Goal: Task Accomplishment & Management: Use online tool/utility

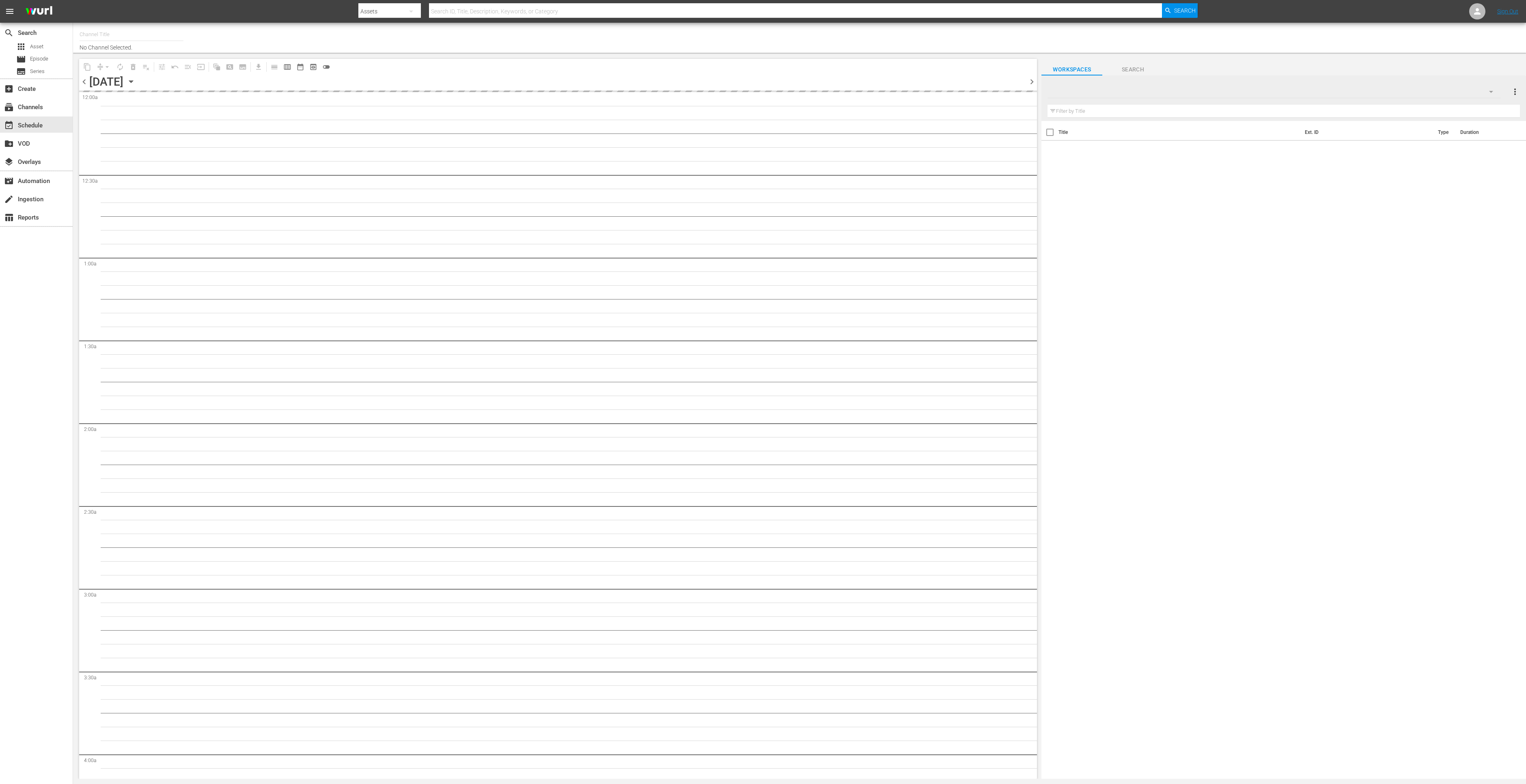
type input "Classic Doctor Who (904)"
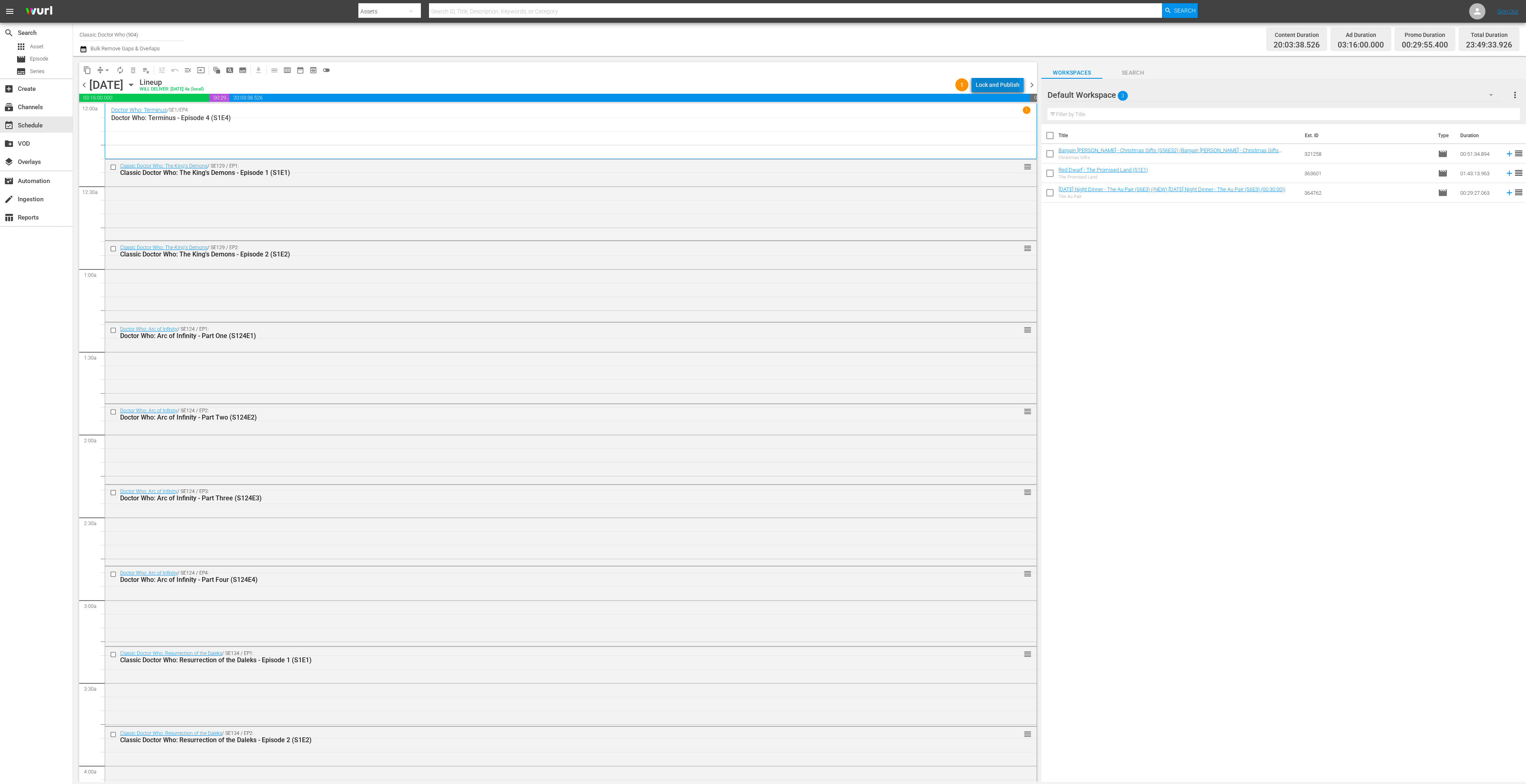
click at [999, 86] on div "Lock and Publish" at bounding box center [998, 85] width 44 height 15
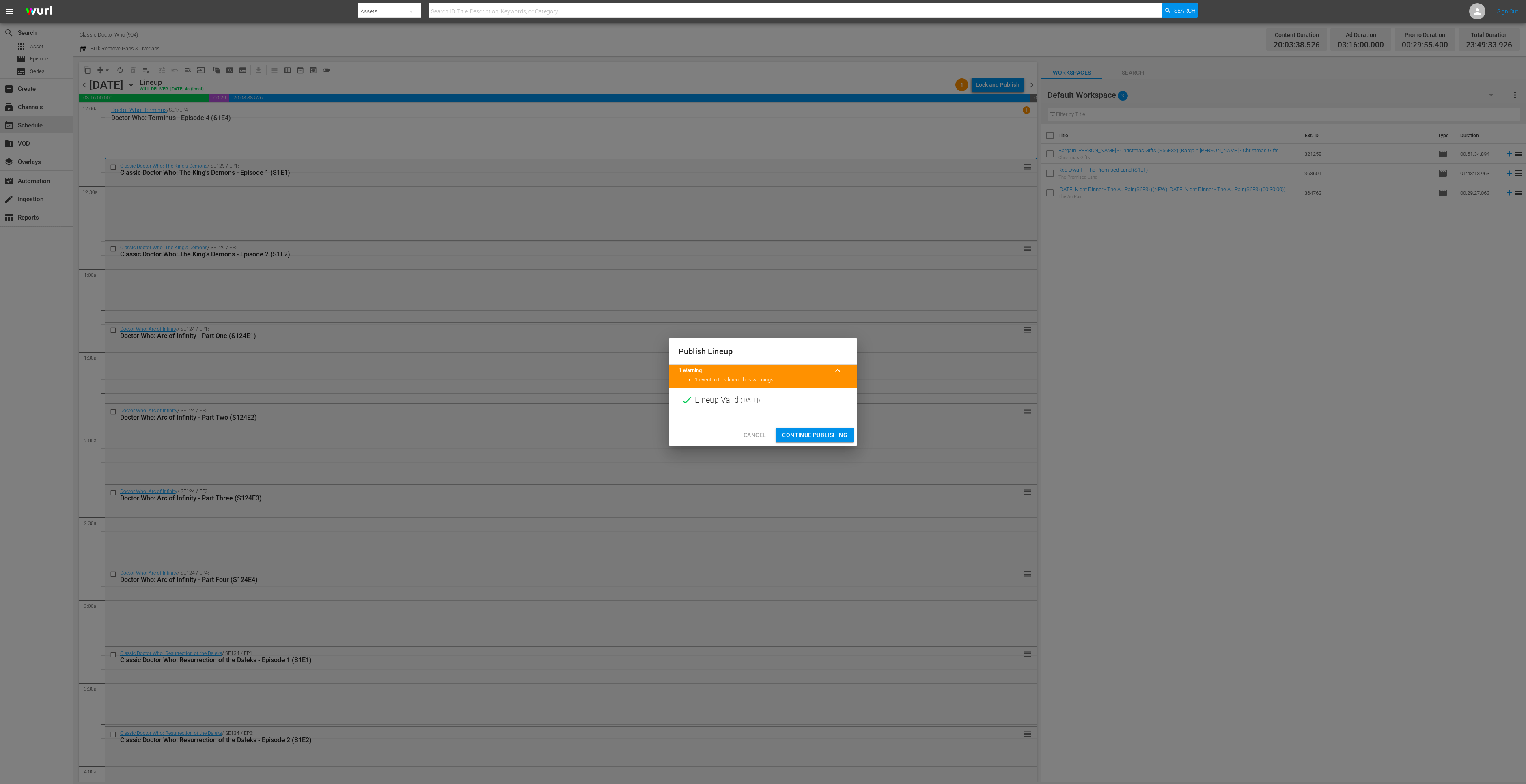
click at [816, 438] on span "Continue Publishing" at bounding box center [815, 435] width 65 height 10
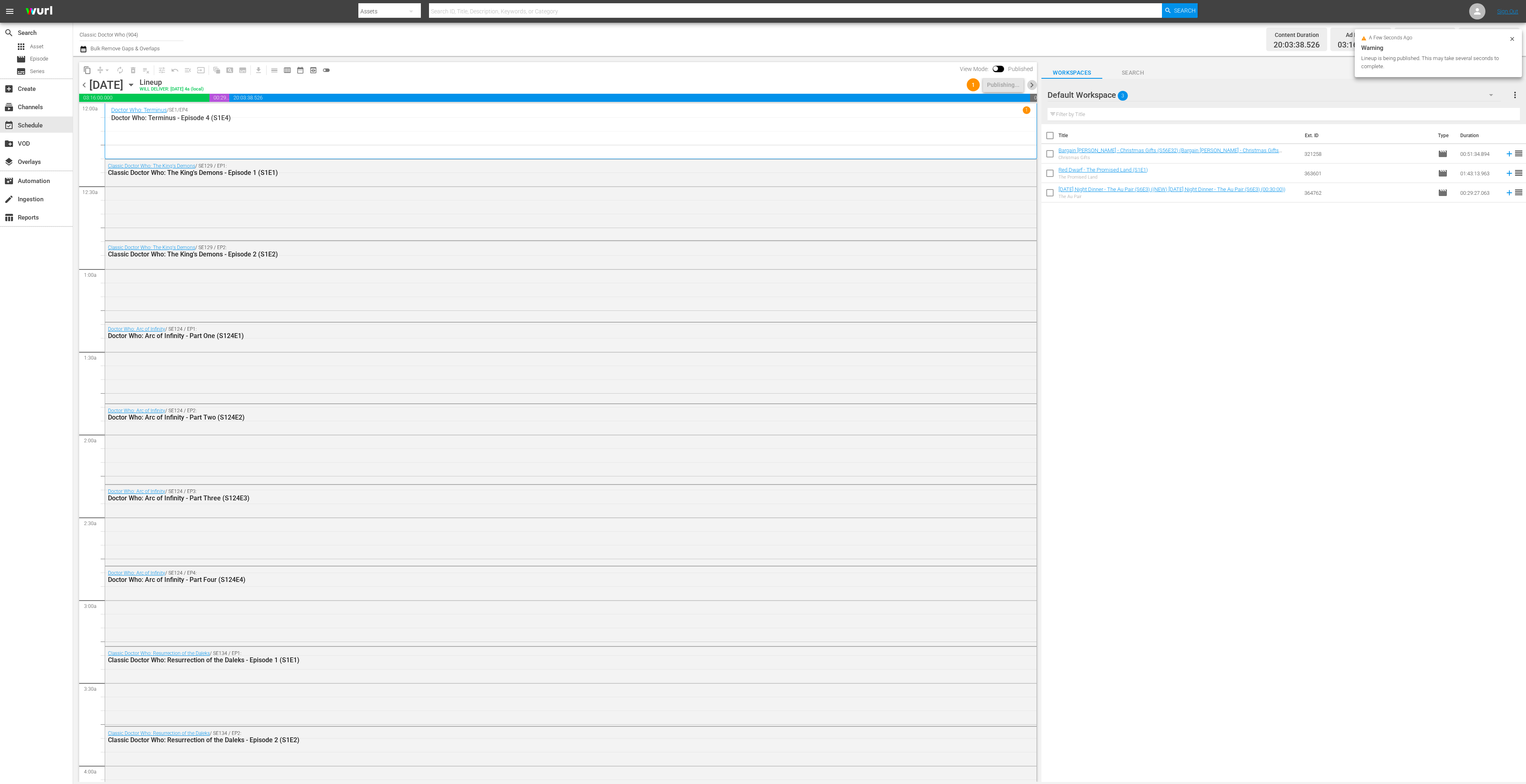
click at [1031, 88] on span "chevron_right" at bounding box center [1031, 85] width 10 height 10
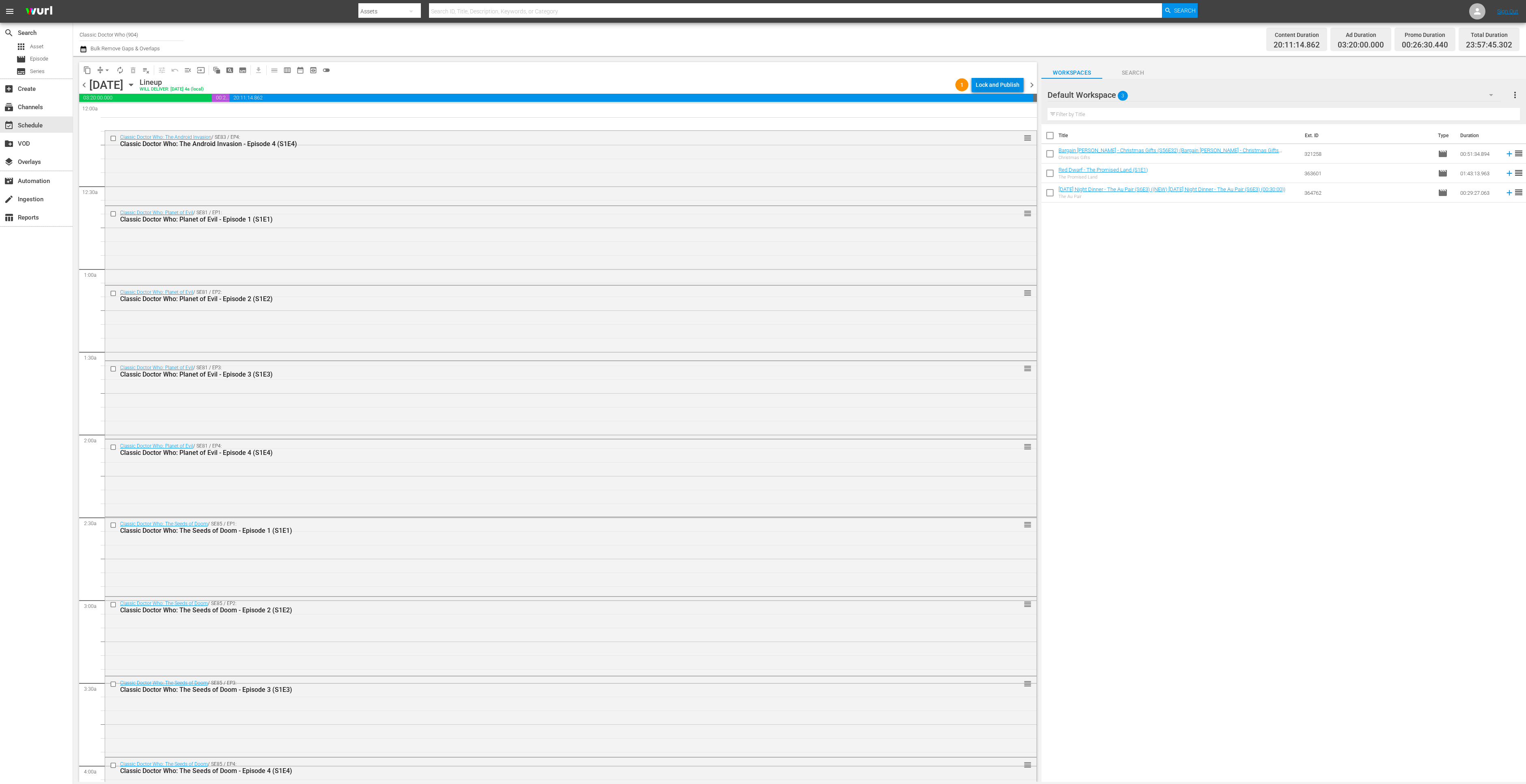
click at [981, 89] on div "Lock and Publish" at bounding box center [998, 85] width 44 height 15
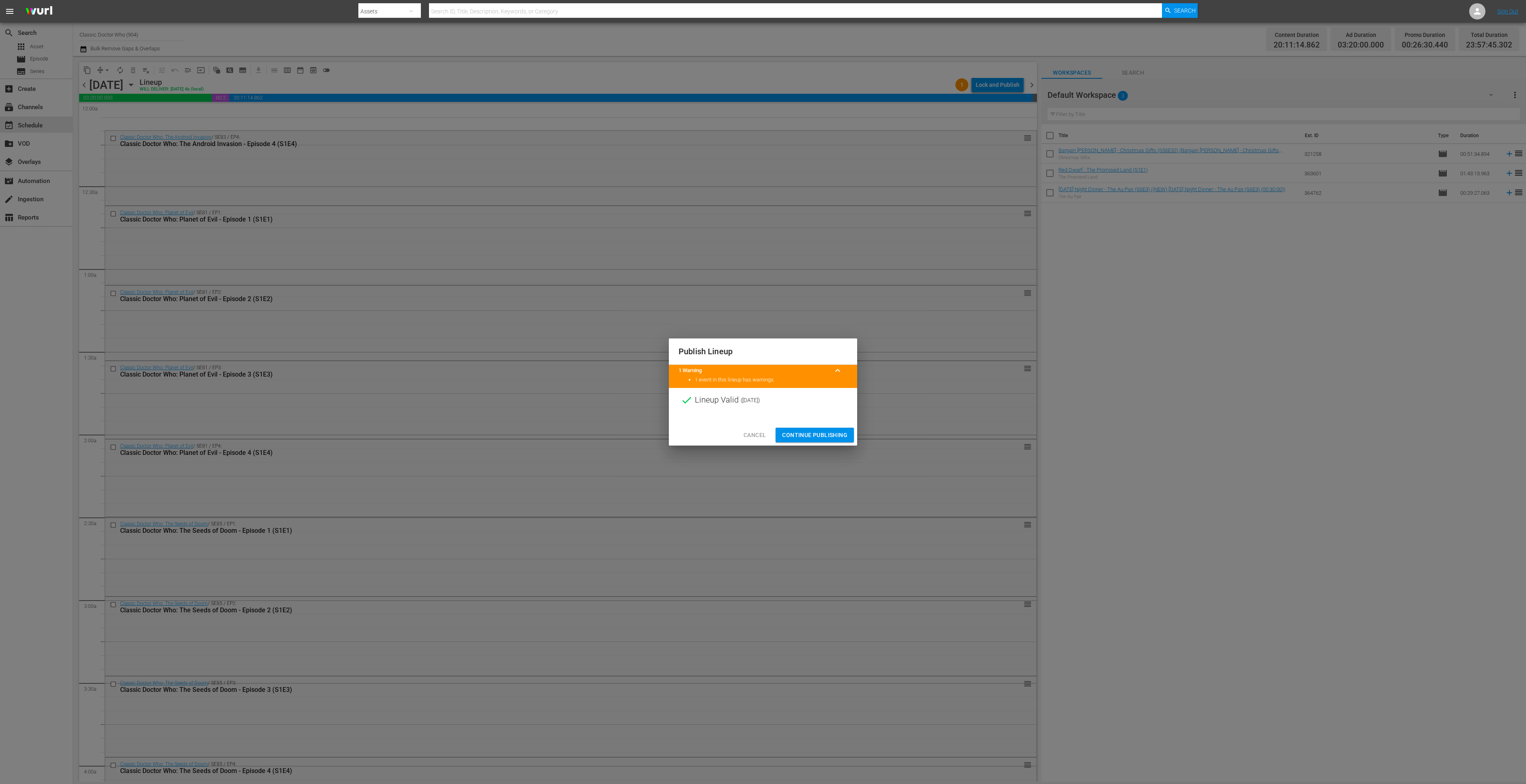
drag, startPoint x: 814, startPoint y: 423, endPoint x: 810, endPoint y: 431, distance: 8.9
click at [813, 423] on div at bounding box center [763, 418] width 188 height 12
click at [810, 431] on span "Continue Publishing" at bounding box center [815, 435] width 65 height 10
